Goal: Transaction & Acquisition: Purchase product/service

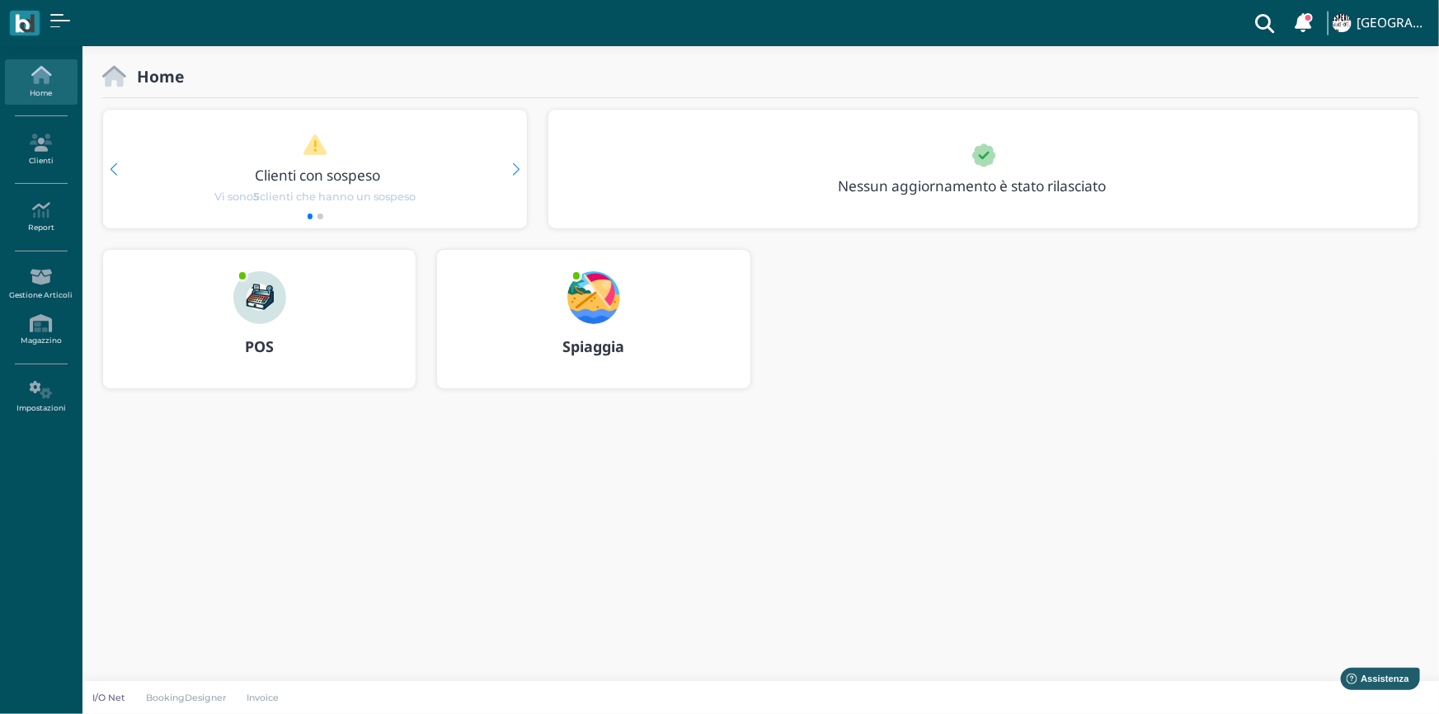
click at [270, 308] on img at bounding box center [259, 297] width 53 height 53
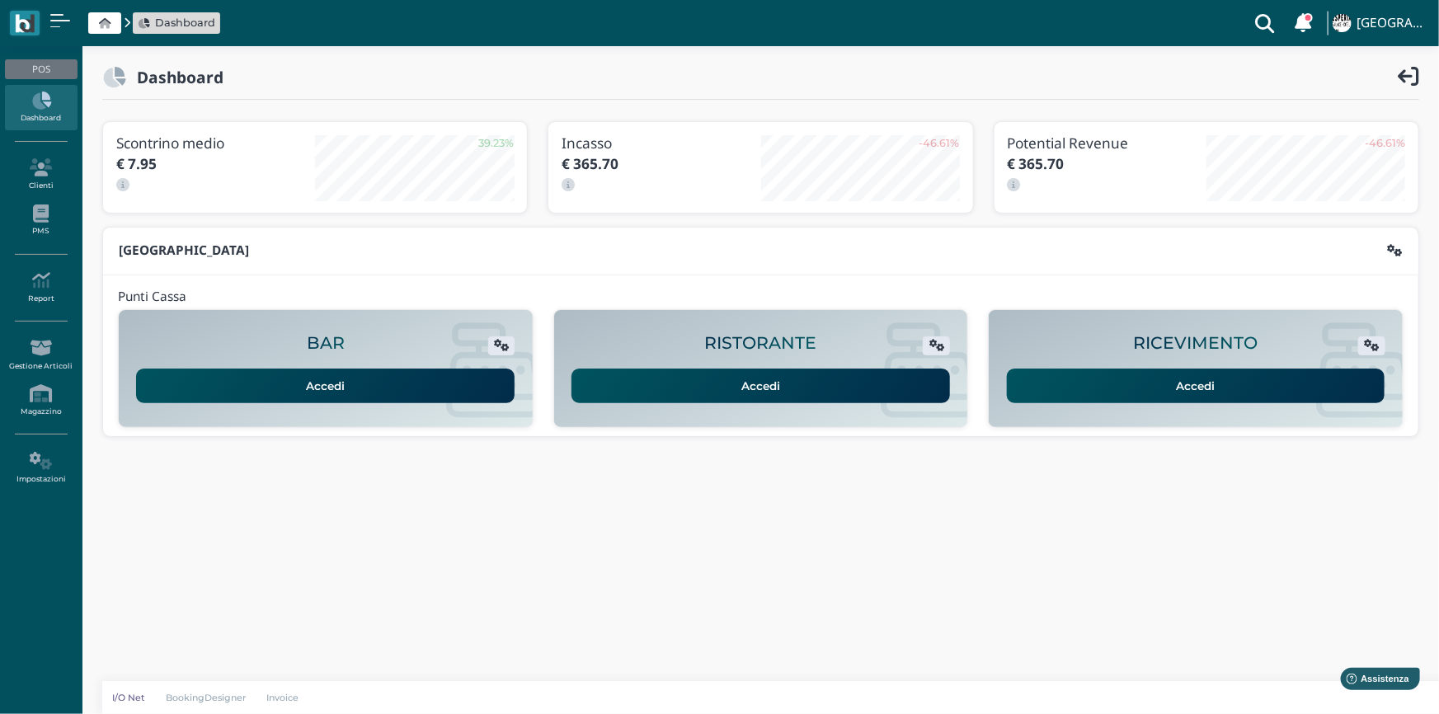
click at [1159, 369] on link "Accedi" at bounding box center [1196, 386] width 378 height 35
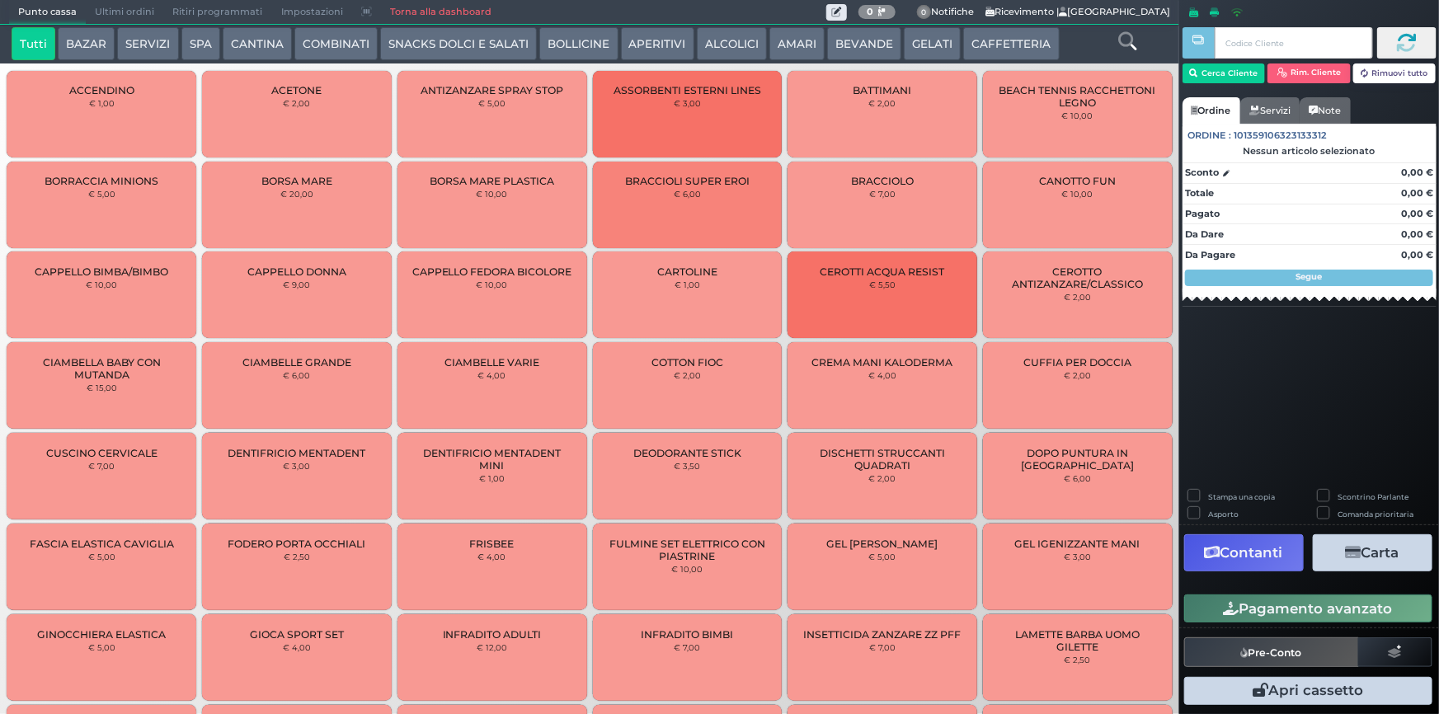
click at [130, 43] on button "SERVIZI" at bounding box center [147, 43] width 61 height 33
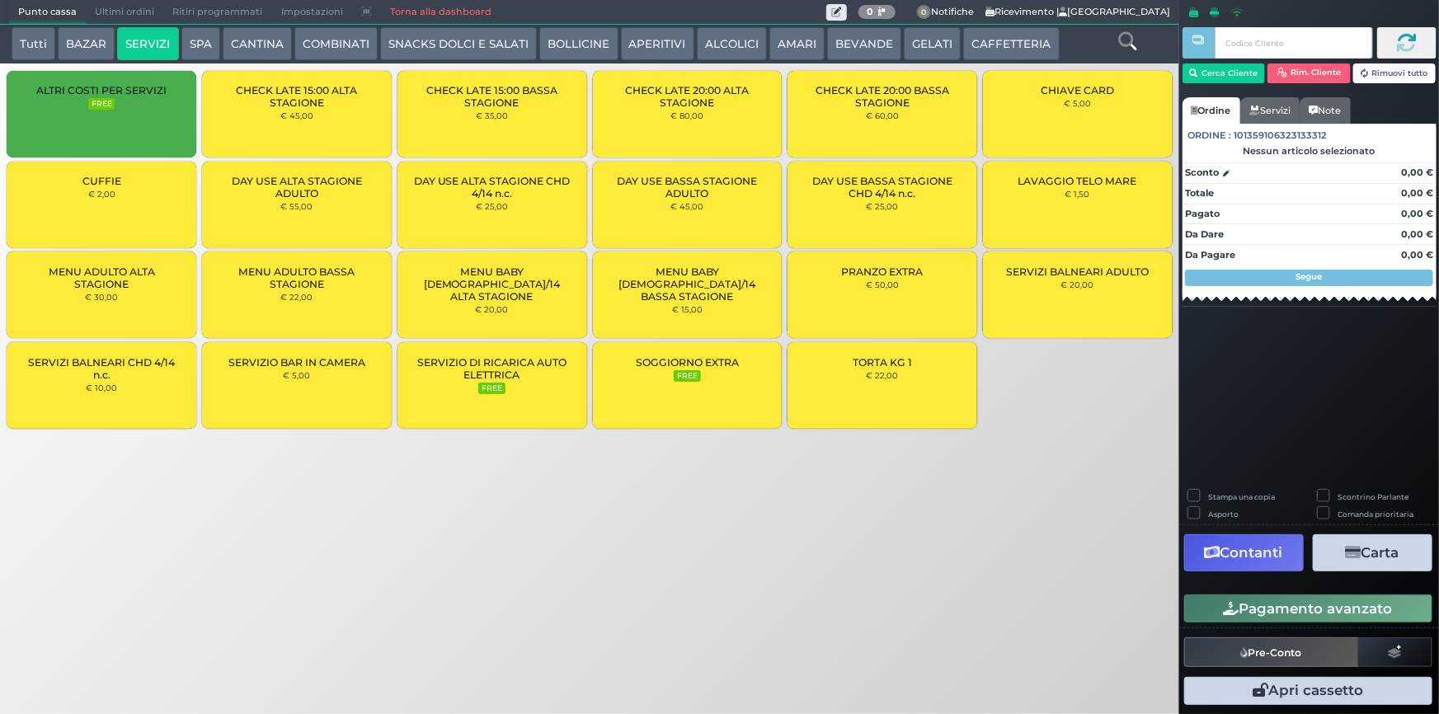
click at [454, 378] on span "SERVIZIO DI RICARICA AUTO ELETTRICA" at bounding box center [492, 368] width 162 height 25
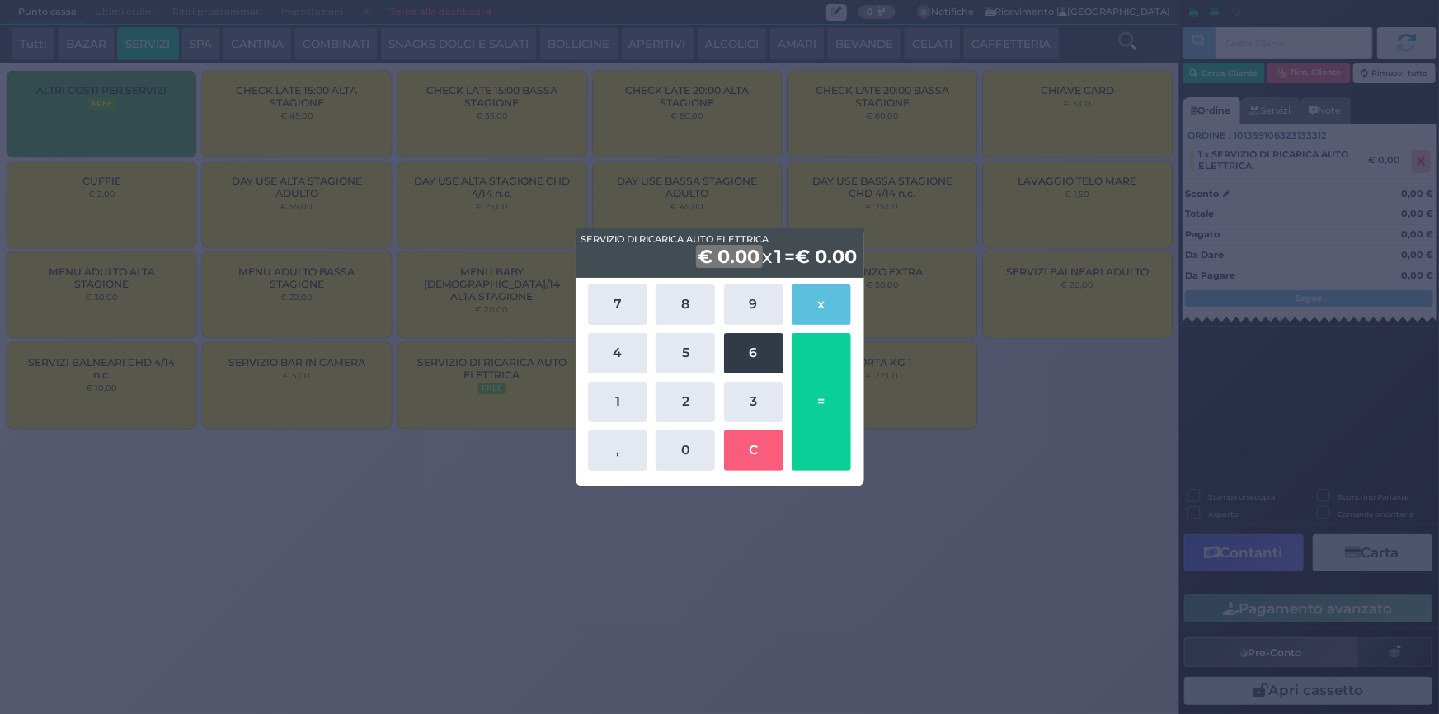
click at [766, 351] on button "6" at bounding box center [753, 353] width 59 height 40
click at [613, 447] on button "," at bounding box center [617, 450] width 59 height 40
click at [618, 354] on button "4" at bounding box center [617, 353] width 59 height 40
click at [662, 453] on button "0" at bounding box center [684, 450] width 59 height 40
click at [768, 450] on button "C" at bounding box center [753, 450] width 59 height 40
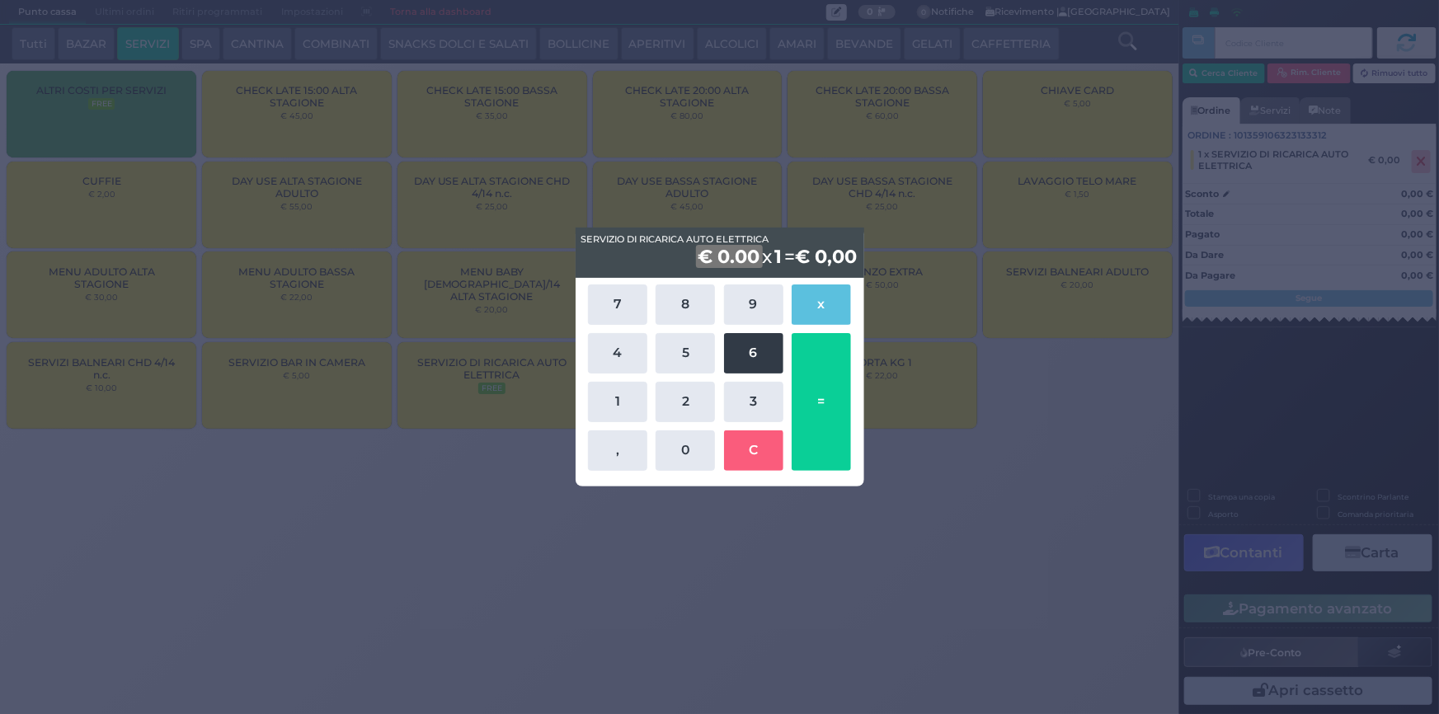
click at [757, 356] on button "6" at bounding box center [753, 353] width 59 height 40
drag, startPoint x: 623, startPoint y: 444, endPoint x: 613, endPoint y: 353, distance: 92.0
click at [621, 439] on button "," at bounding box center [617, 450] width 59 height 40
click at [613, 345] on button "4" at bounding box center [617, 353] width 59 height 40
drag, startPoint x: 675, startPoint y: 449, endPoint x: 712, endPoint y: 445, distance: 36.5
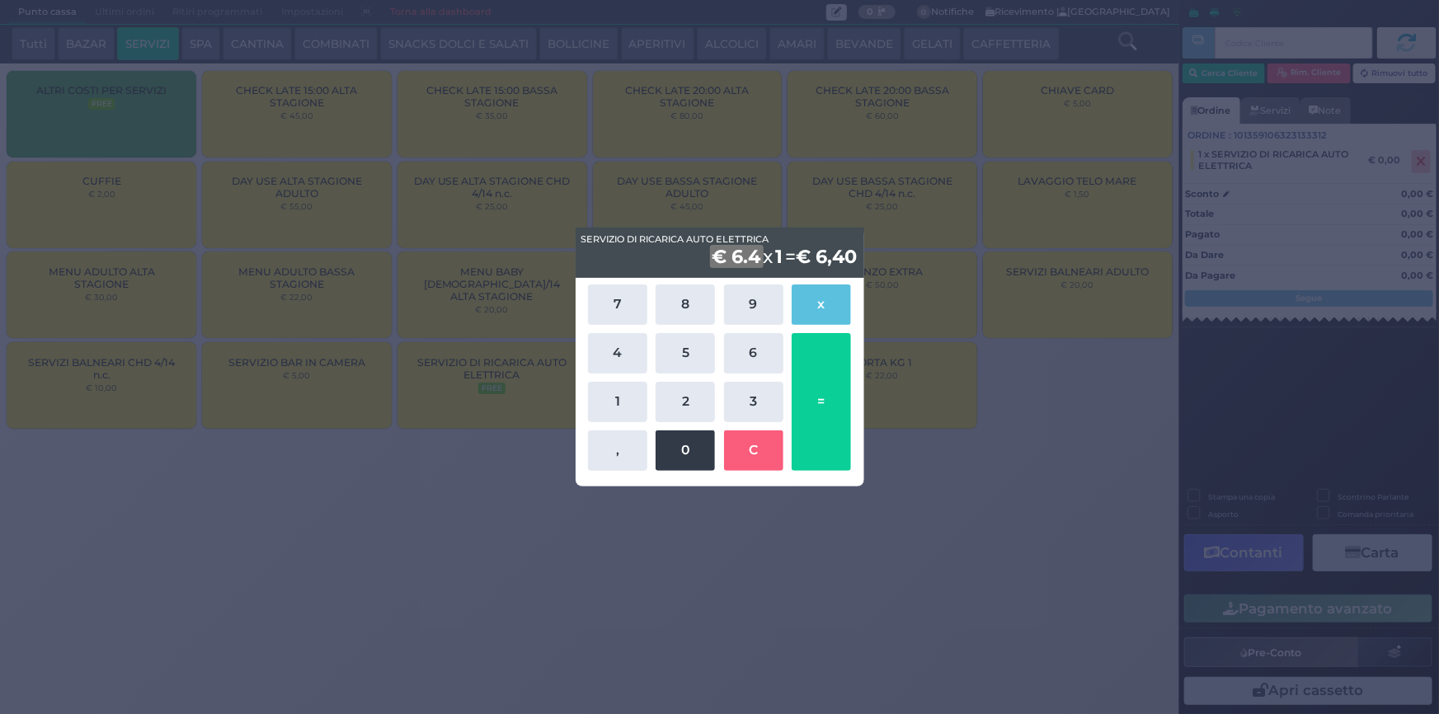
click at [676, 447] on button "0" at bounding box center [684, 450] width 59 height 40
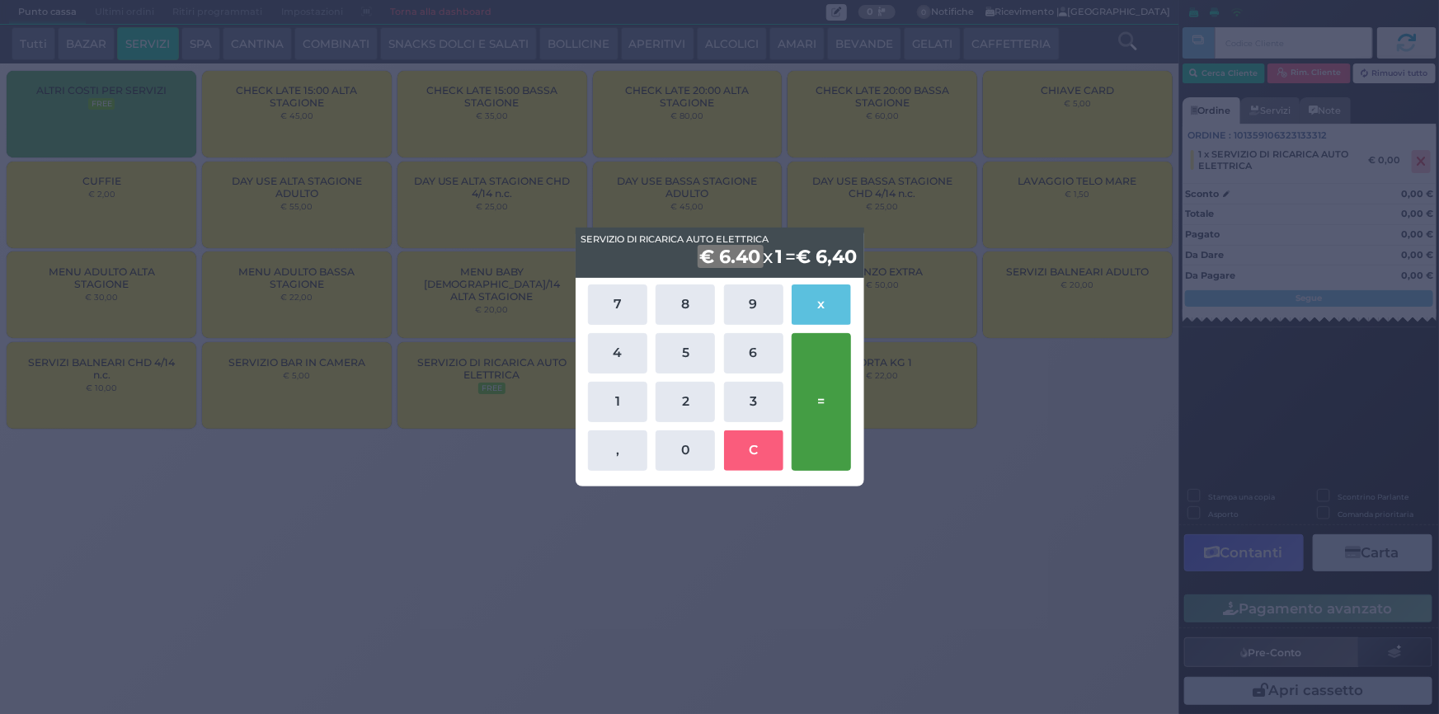
click at [845, 436] on button "=" at bounding box center [820, 402] width 59 height 138
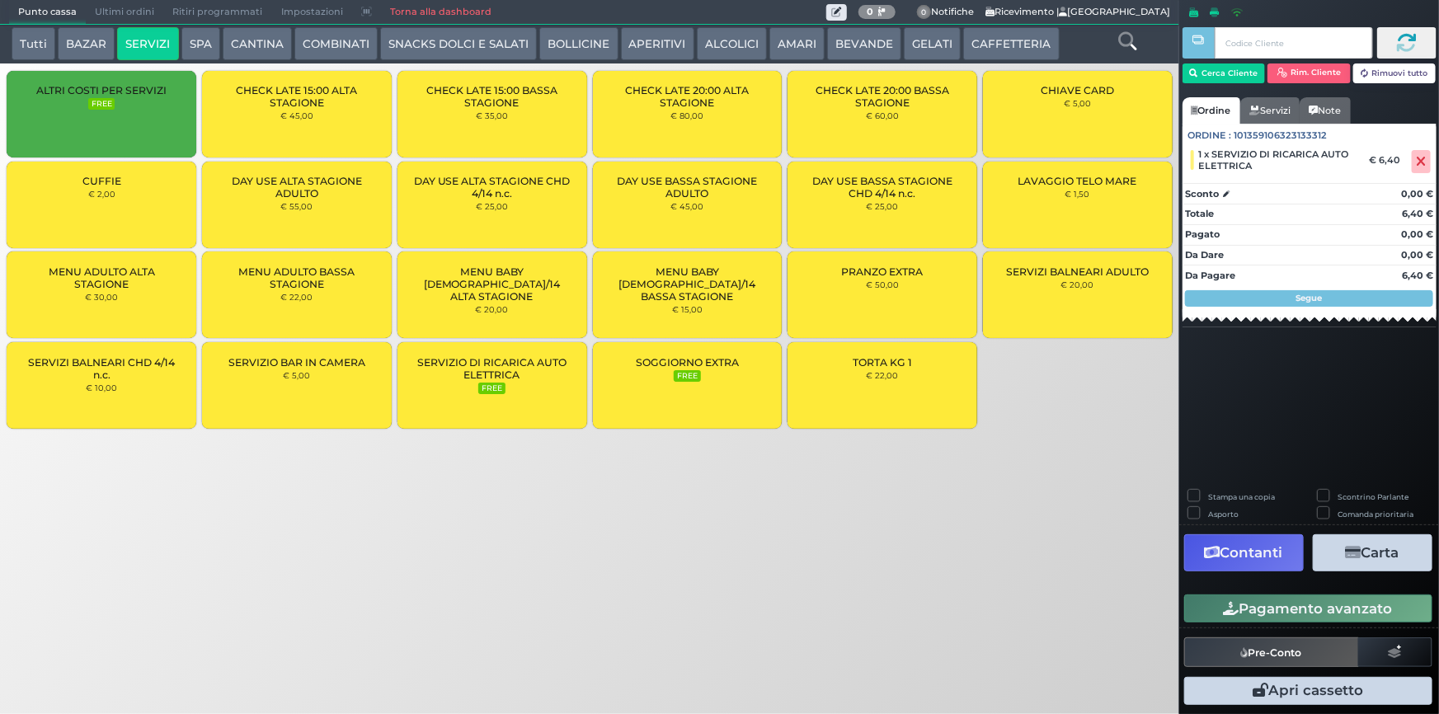
click at [1208, 495] on label "Stampa una copia" at bounding box center [1241, 496] width 67 height 11
checkbox input "true"
click at [1360, 539] on button "Carta" at bounding box center [1373, 552] width 120 height 37
